Goal: Task Accomplishment & Management: Use online tool/utility

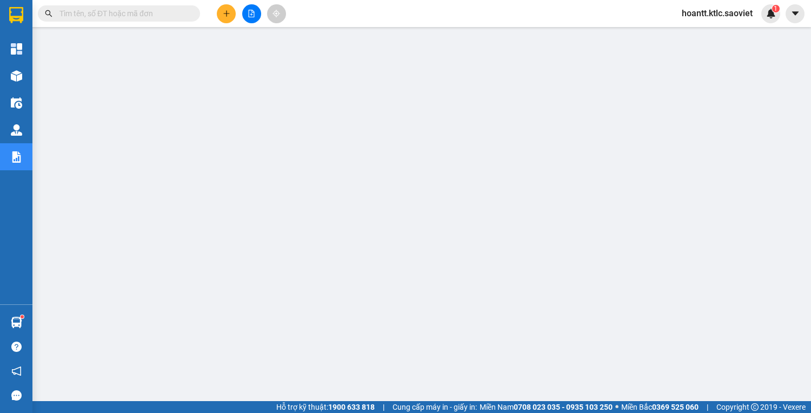
click at [102, 13] on input "text" at bounding box center [123, 14] width 128 height 12
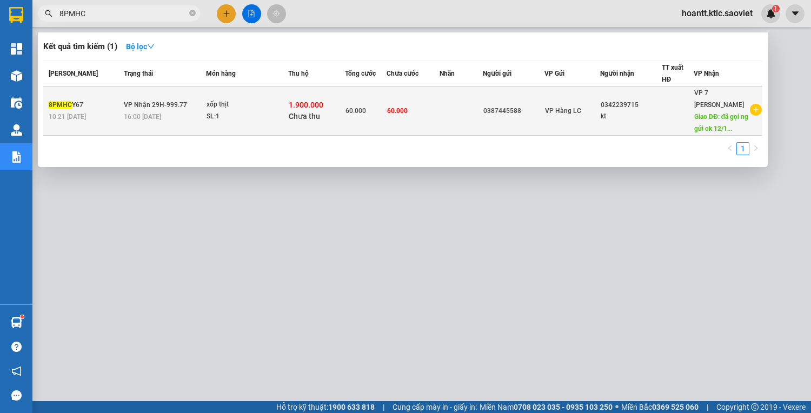
type input "8PMHC"
click at [227, 111] on div "xốp thịt" at bounding box center [246, 105] width 81 height 12
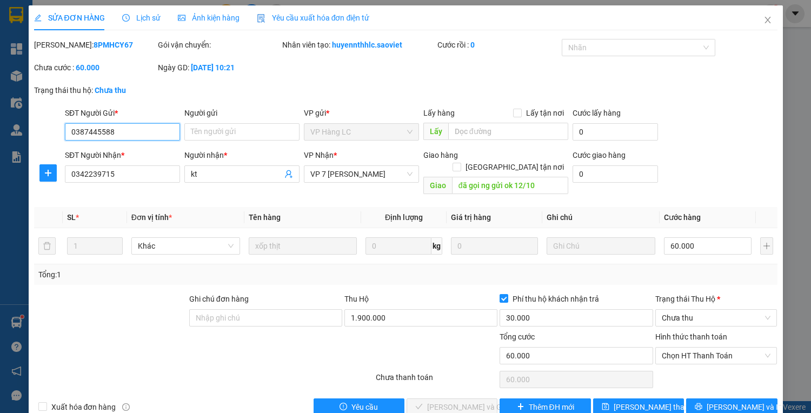
type input "0387445588"
type input "0342239715"
type input "kt"
type input "đã gọi ng gửi ok 12/10"
type input "60.000"
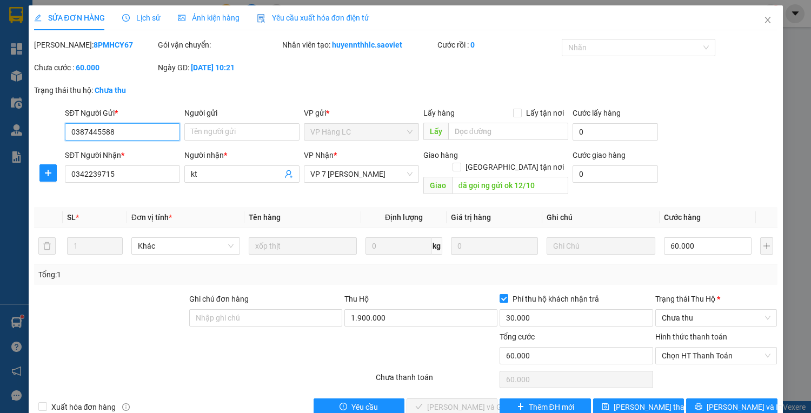
type input "60.000"
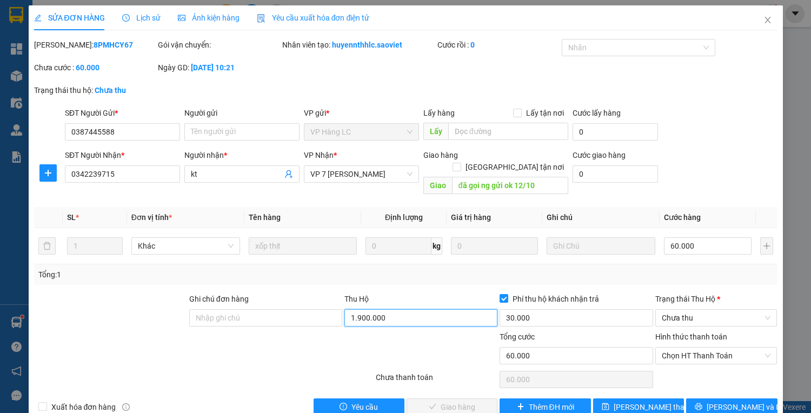
click at [383, 309] on input "1.900.000" at bounding box center [420, 317] width 153 height 17
type input "0"
click at [499, 294] on input "Phí thu hộ khách nhận trả" at bounding box center [503, 298] width 8 height 8
checkbox input "false"
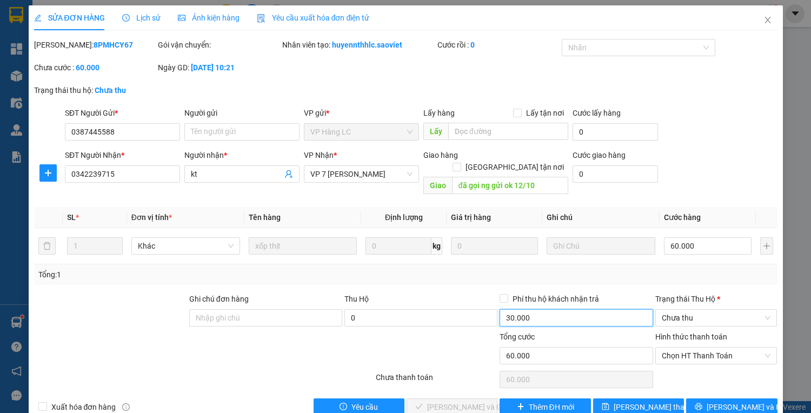
click at [502, 309] on input "30.000" at bounding box center [575, 317] width 153 height 17
type input "0"
click at [657, 401] on span "[PERSON_NAME] thay đổi" at bounding box center [656, 407] width 86 height 12
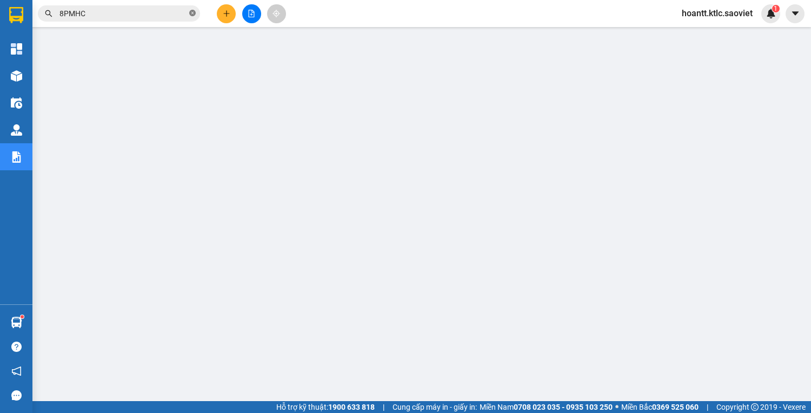
click at [192, 10] on icon "close-circle" at bounding box center [192, 13] width 6 height 6
click at [170, 12] on input "text" at bounding box center [123, 14] width 128 height 12
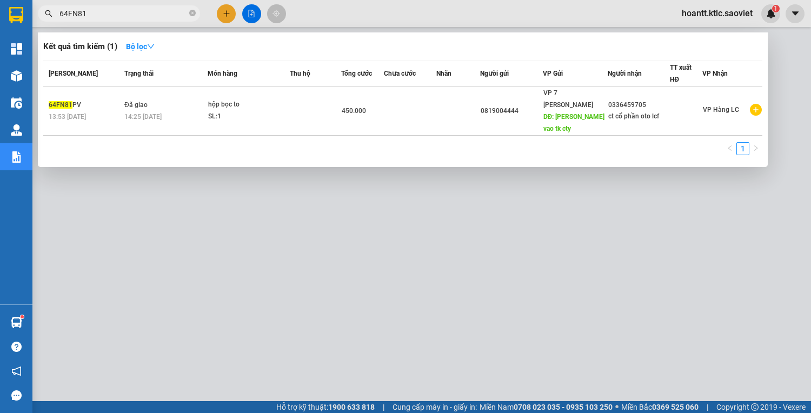
type input "64FN81"
